Goal: Information Seeking & Learning: Understand process/instructions

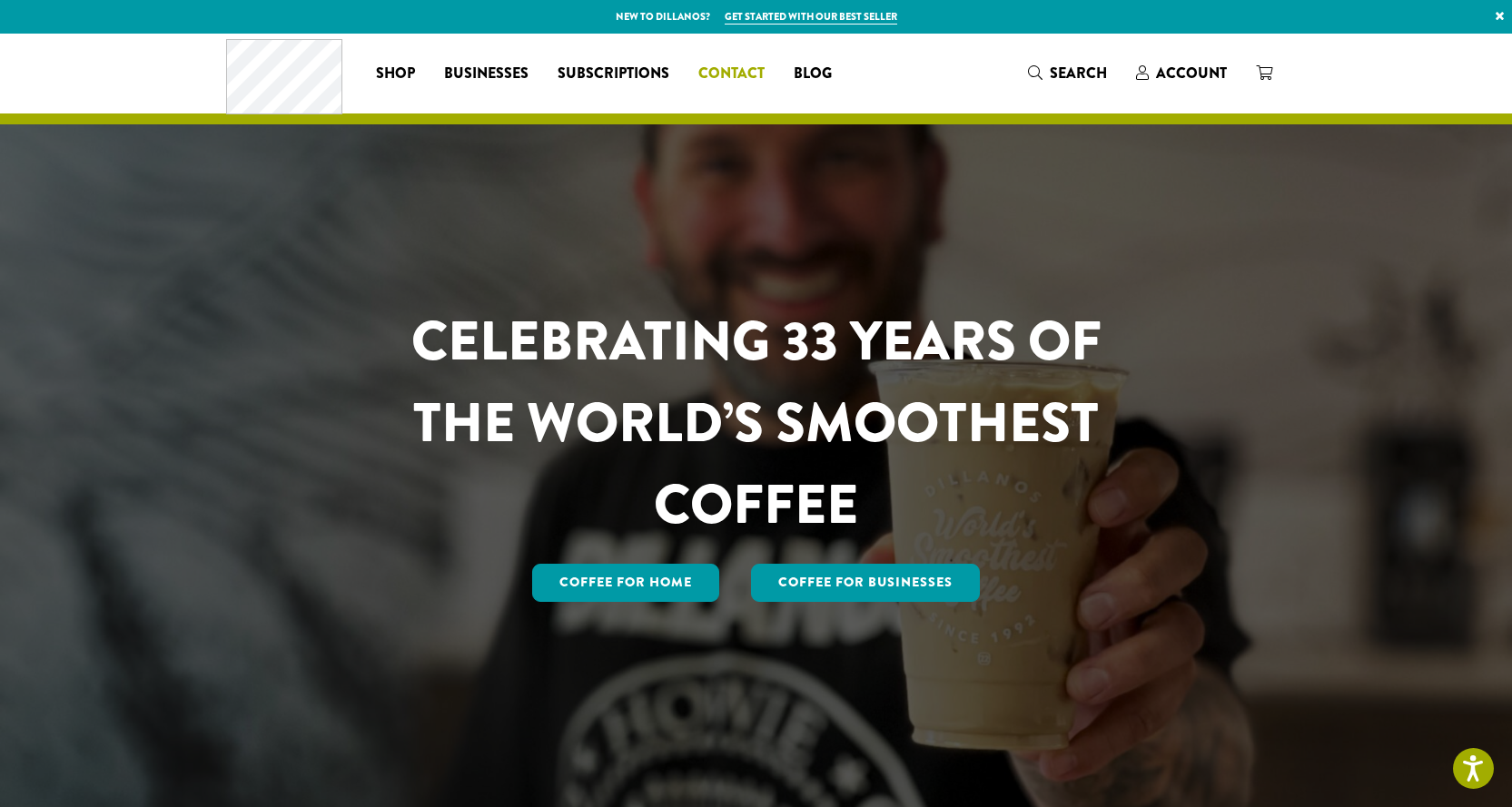
click at [698, 81] on span "Contact" at bounding box center [732, 74] width 67 height 23
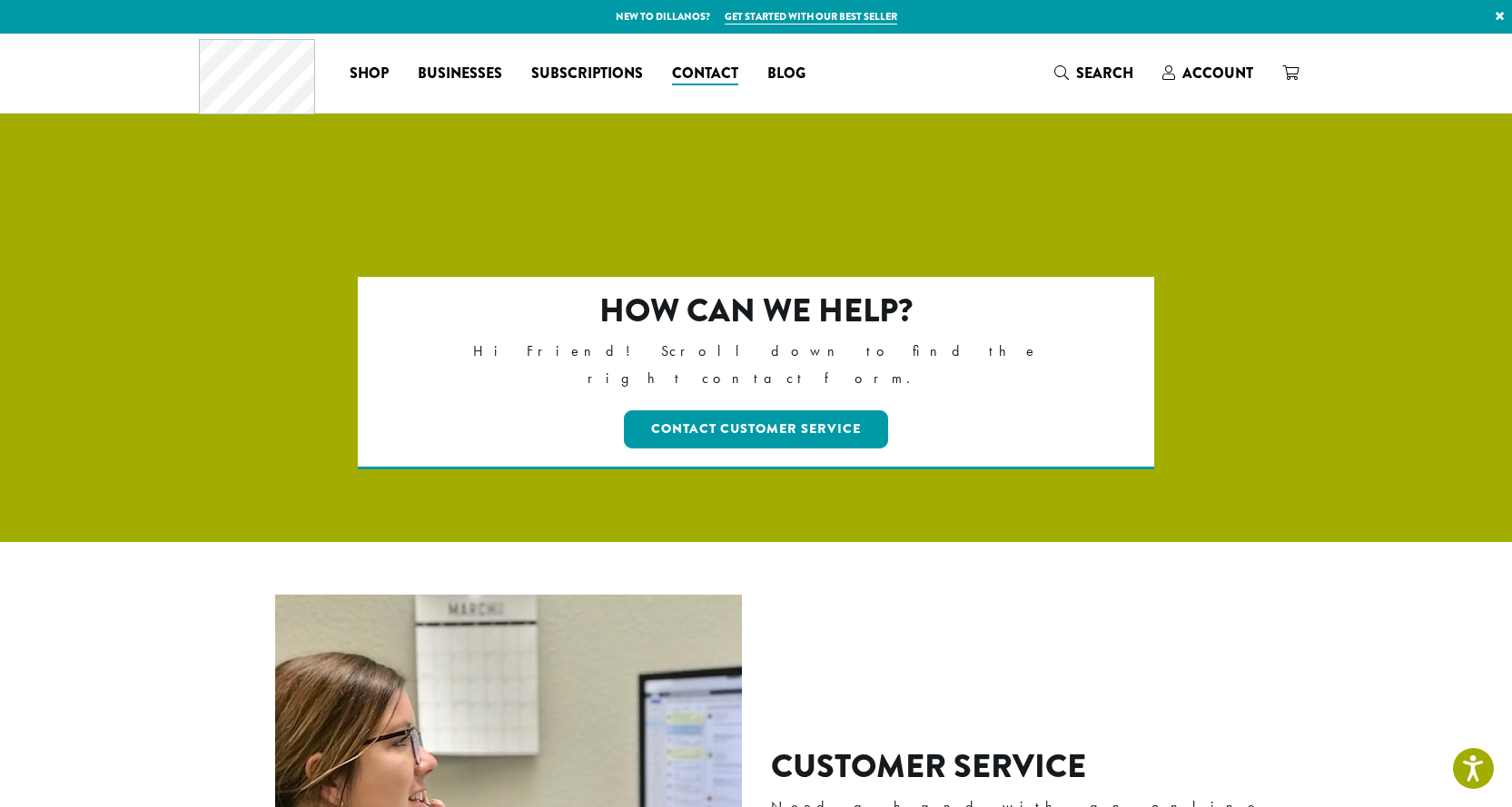
scroll to position [3031, 0]
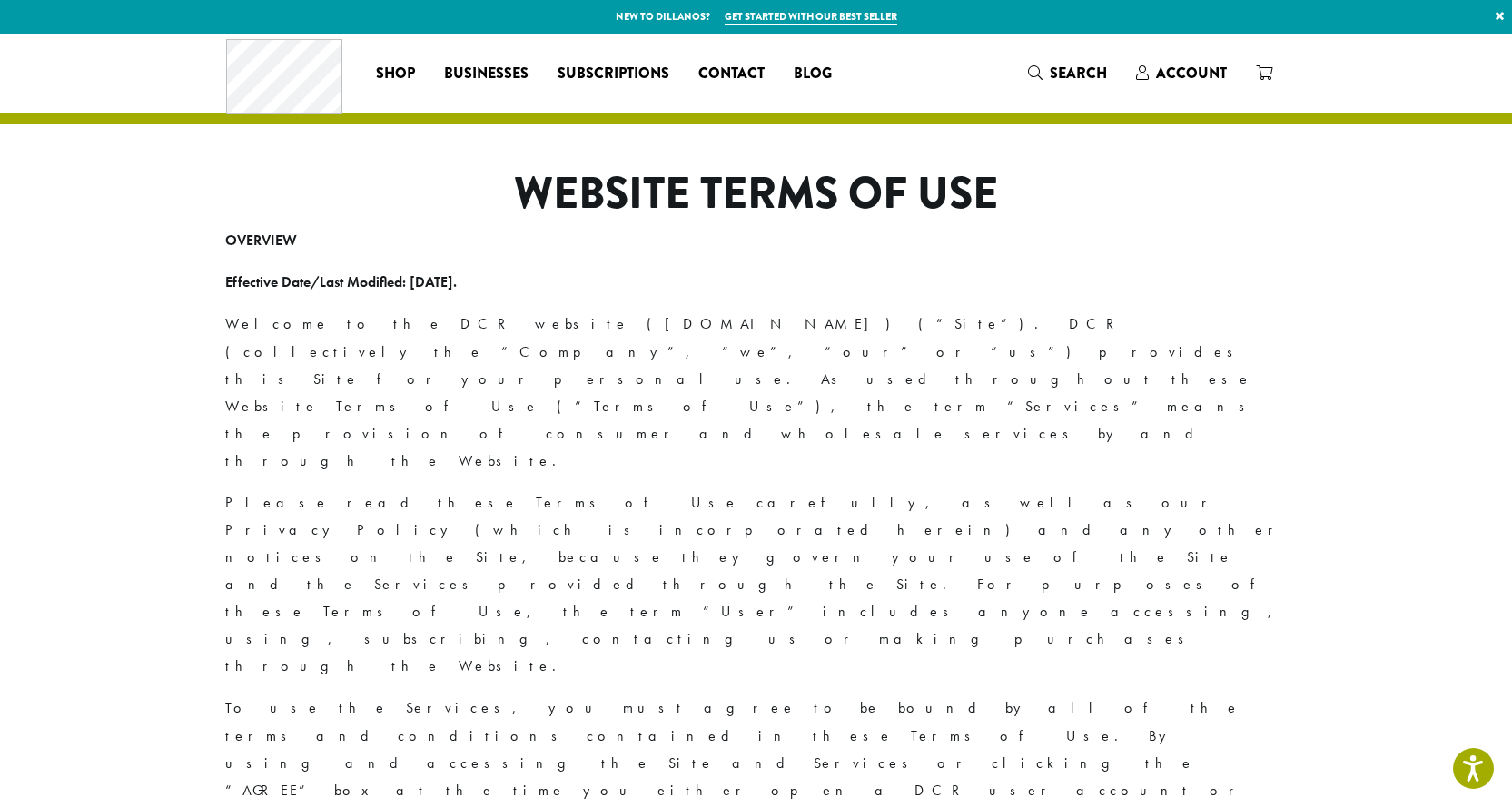
click at [751, 489] on p "Please read these Terms of Use carefully, as well as our Privacy Policy (which …" at bounding box center [756, 584] width 1062 height 191
